Goal: Task Accomplishment & Management: Manage account settings

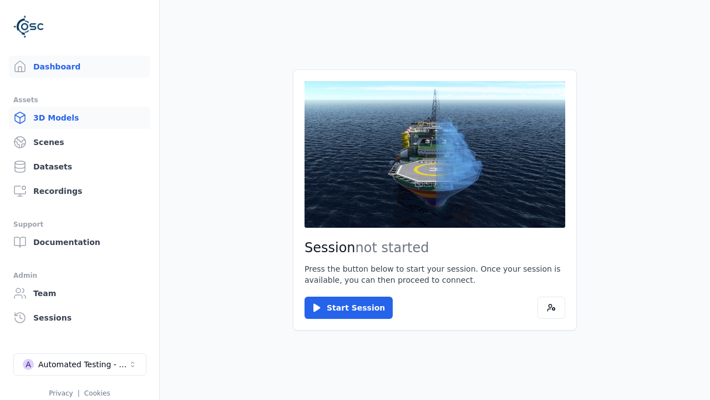
click at [79, 118] on link "3D Models" at bounding box center [80, 118] width 142 height 22
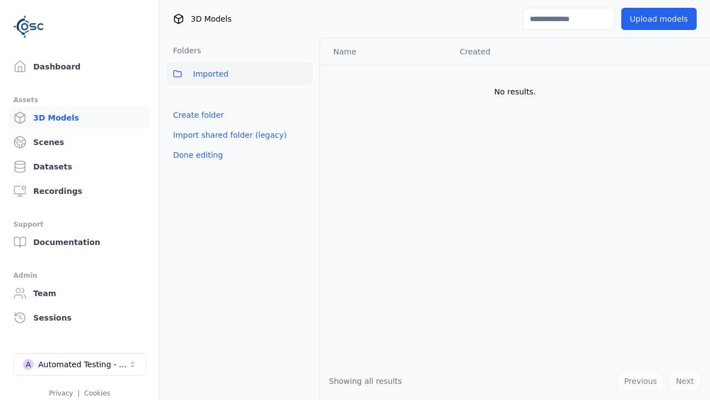
click at [195, 115] on link "Create folder" at bounding box center [198, 114] width 51 height 11
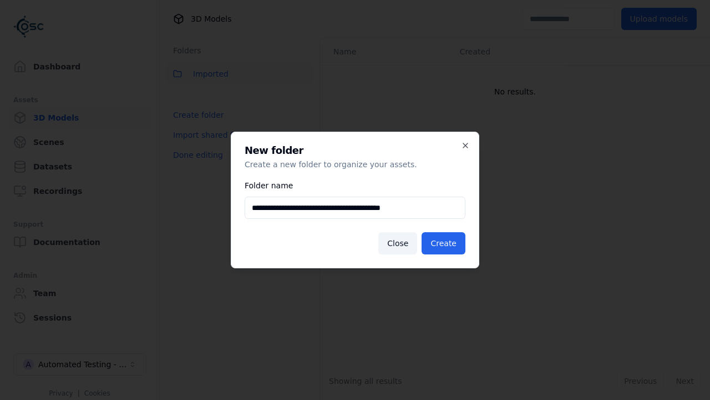
type input "**********"
click at [446, 243] on button "Create" at bounding box center [444, 243] width 44 height 22
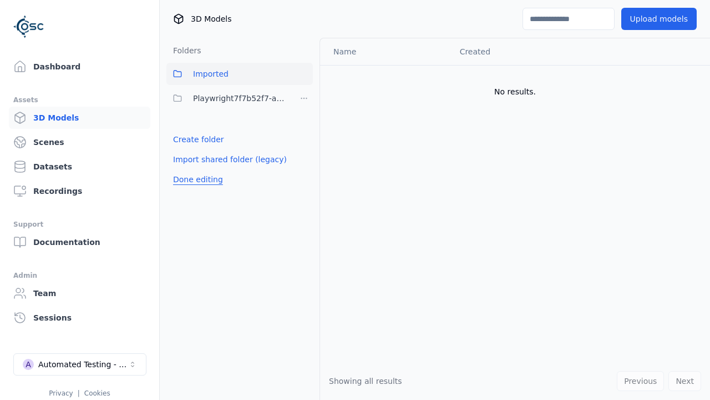
click at [195, 179] on button "Done editing" at bounding box center [197, 179] width 63 height 20
click at [185, 169] on button "Done editing" at bounding box center [197, 179] width 63 height 20
click at [304, 98] on html "Support Dashboard Assets 3D Models Scenes Datasets Recordings Support Documenta…" at bounding box center [355, 200] width 710 height 400
click at [304, 156] on div "Rename" at bounding box center [308, 157] width 74 height 18
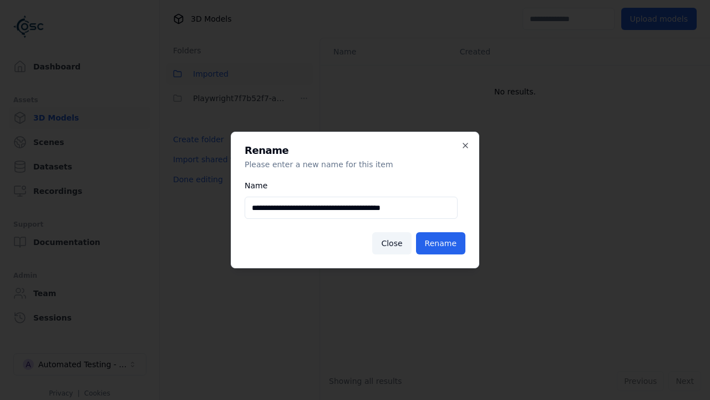
click at [351, 208] on input "**********" at bounding box center [351, 207] width 213 height 22
type input "**********"
click at [443, 243] on button "Rename" at bounding box center [440, 243] width 49 height 22
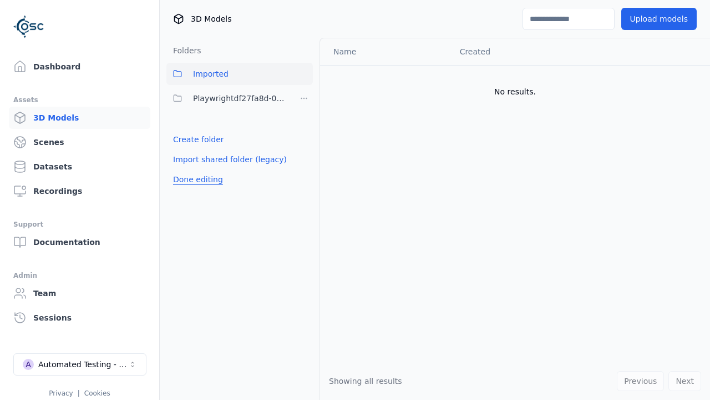
click at [195, 179] on button "Done editing" at bounding box center [197, 179] width 63 height 20
click at [185, 169] on button "Done editing" at bounding box center [197, 179] width 63 height 20
click at [304, 98] on html "Support Dashboard Assets 3D Models Scenes Datasets Recordings Support Documenta…" at bounding box center [355, 200] width 710 height 400
click at [304, 174] on div "Delete" at bounding box center [308, 174] width 74 height 18
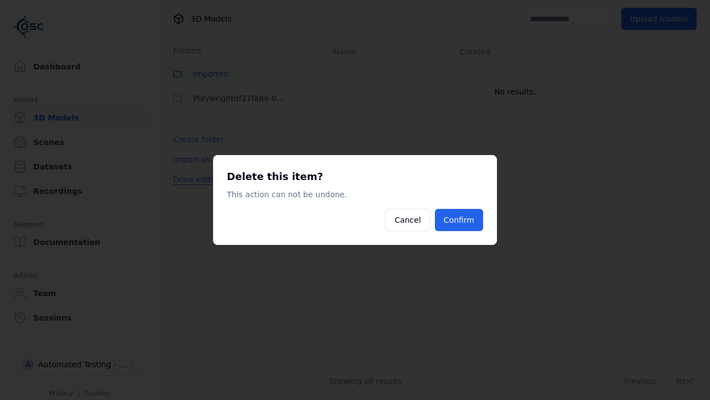
click at [461, 220] on button "Confirm" at bounding box center [459, 220] width 48 height 22
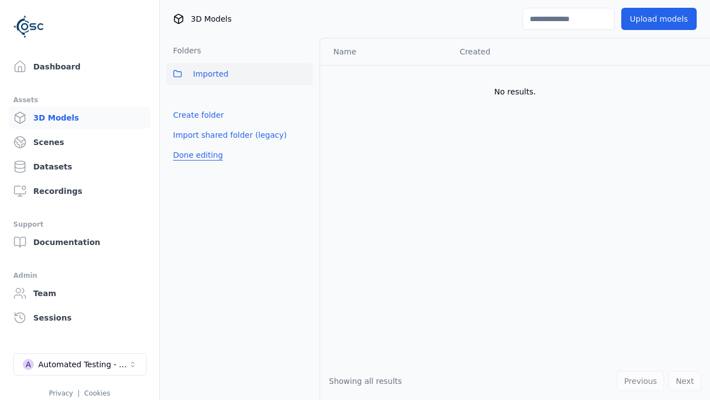
click at [195, 179] on div "Folders Imported Create folder Import shared folder (legacy) Done editing" at bounding box center [240, 219] width 160 height 362
